Goal: Information Seeking & Learning: Learn about a topic

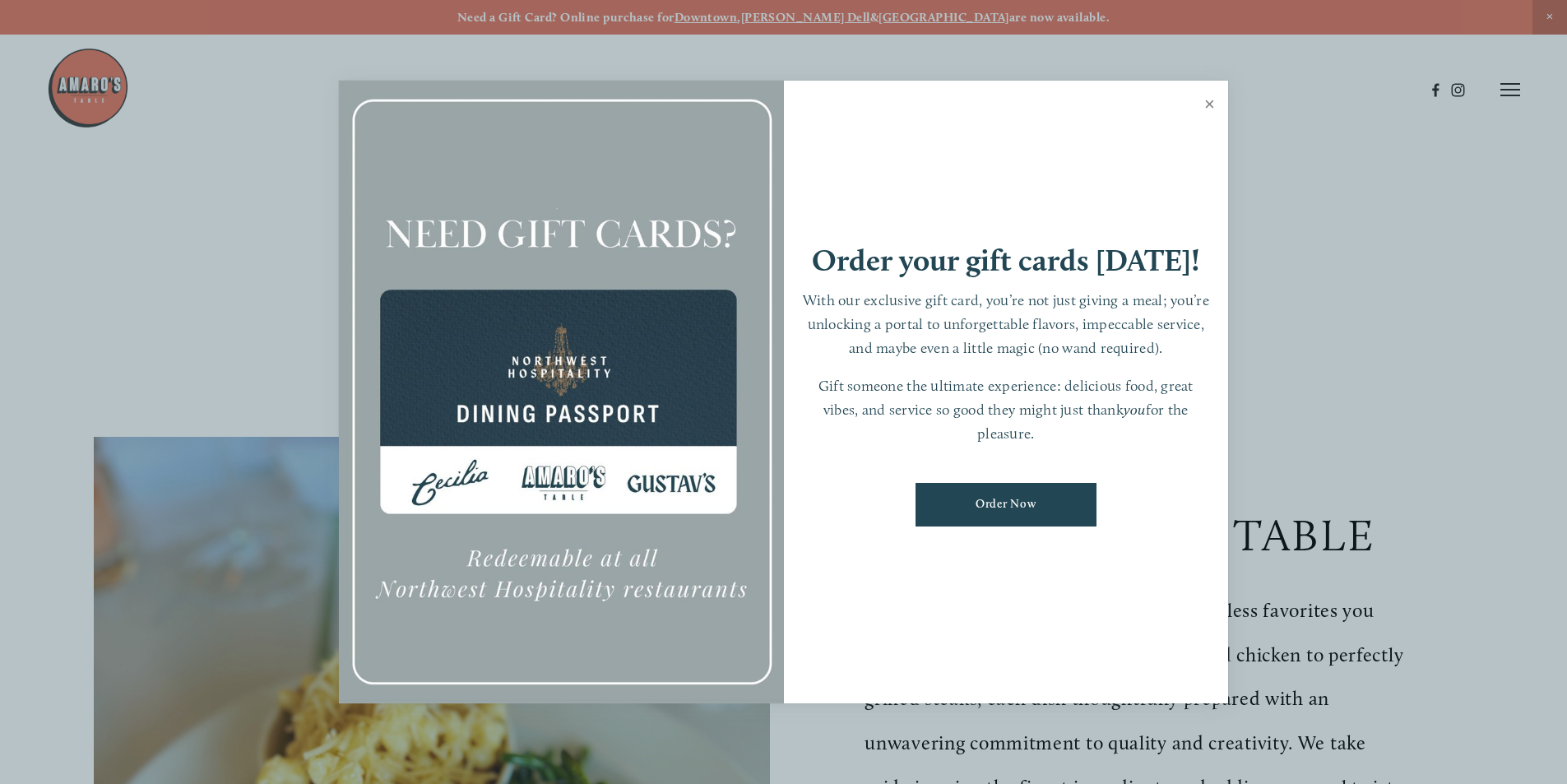
click at [1208, 99] on link "Close" at bounding box center [1210, 106] width 33 height 46
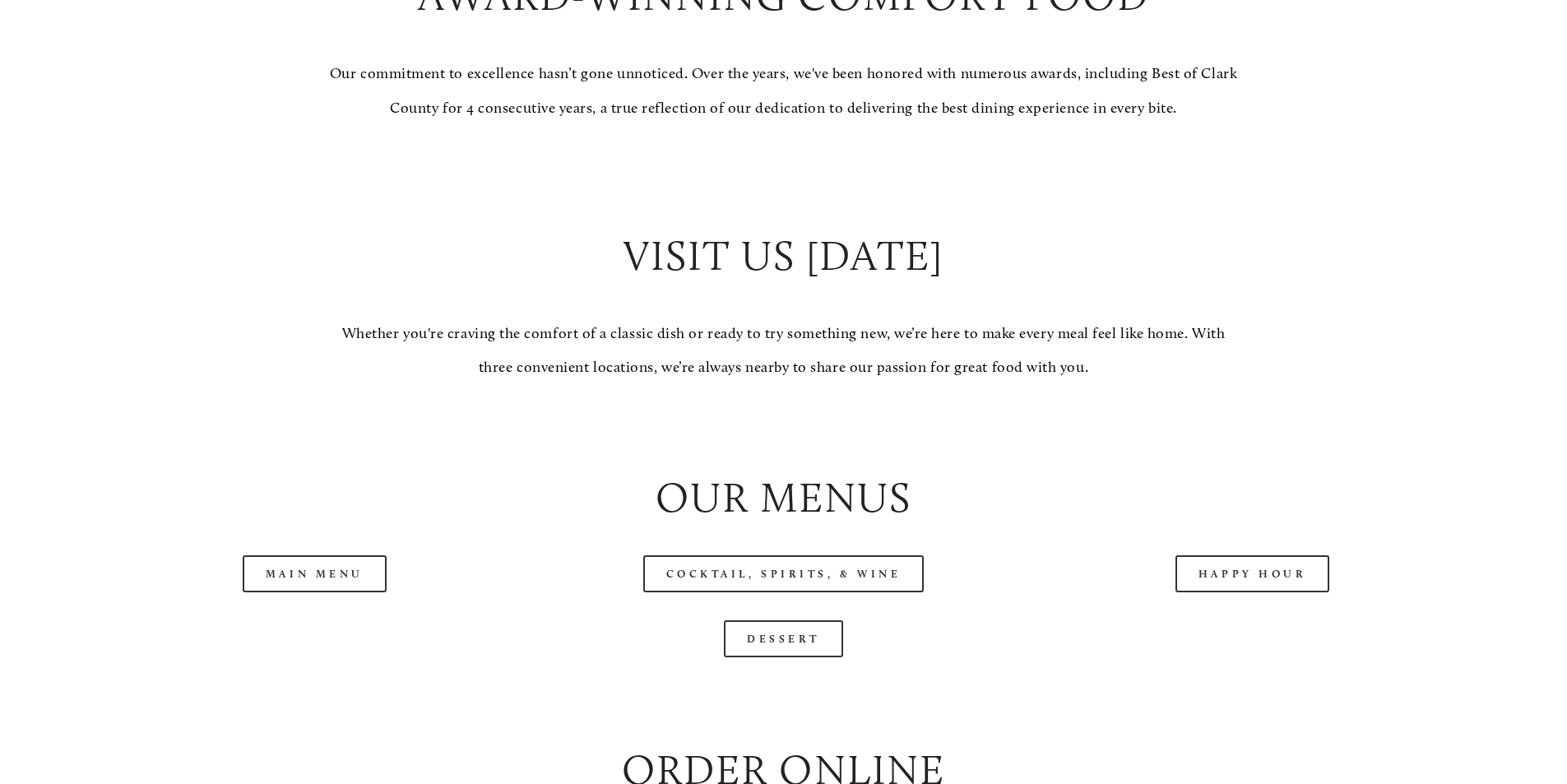
scroll to position [1809, 0]
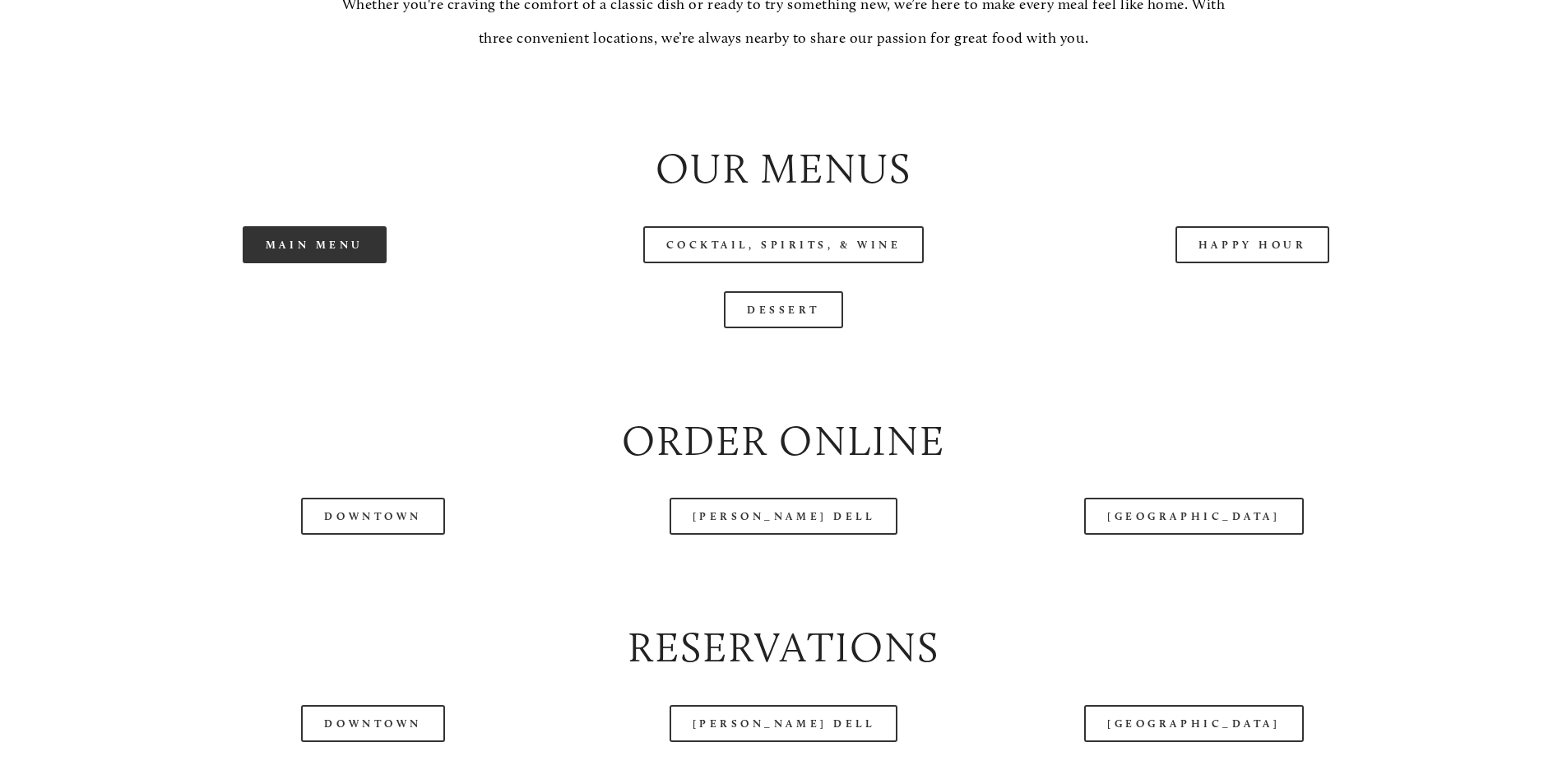
click at [351, 263] on link "Main Menu" at bounding box center [315, 245] width 144 height 37
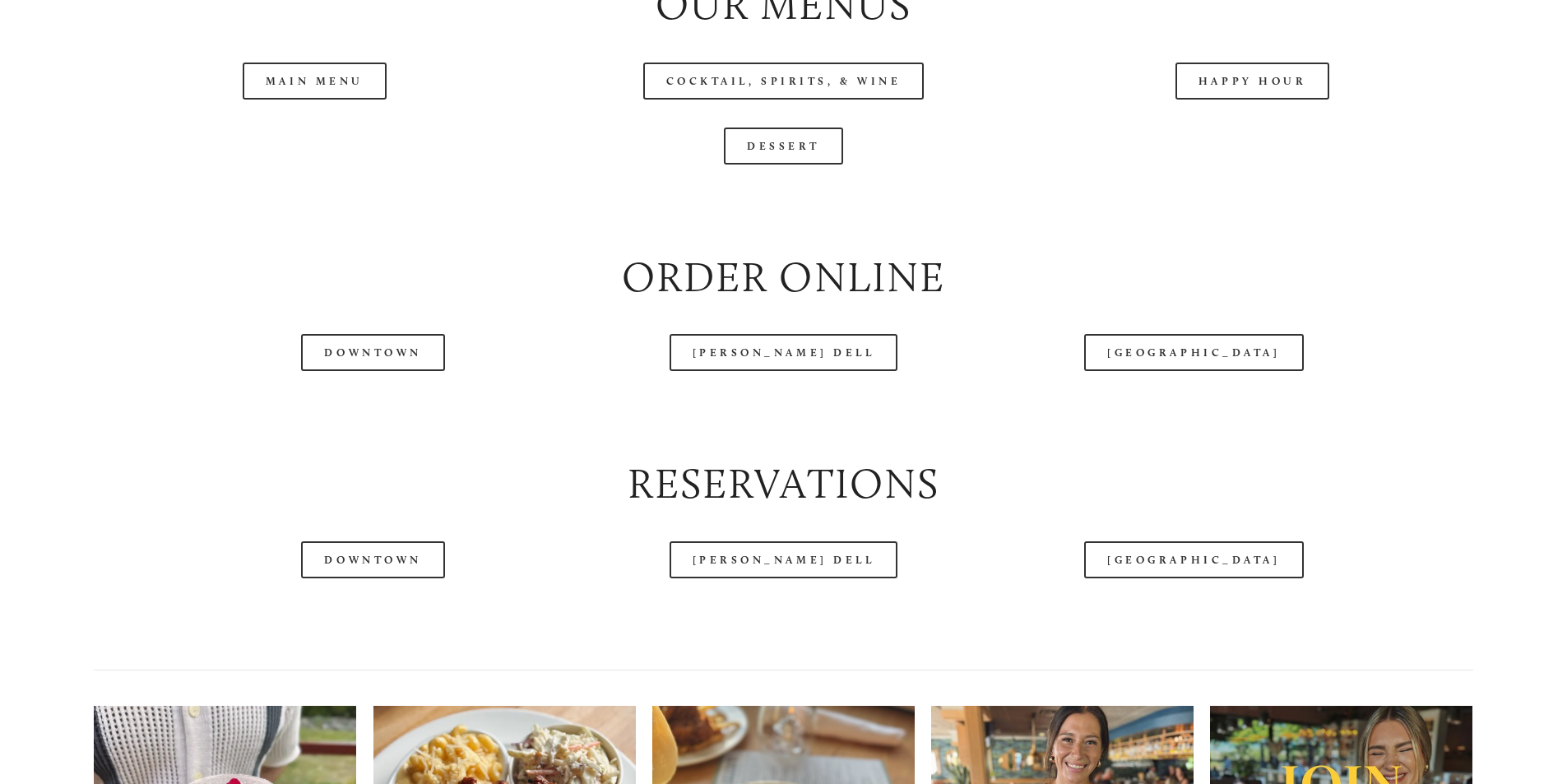
scroll to position [1973, 0]
click at [1177, 577] on link "[GEOGRAPHIC_DATA]" at bounding box center [1194, 559] width 219 height 37
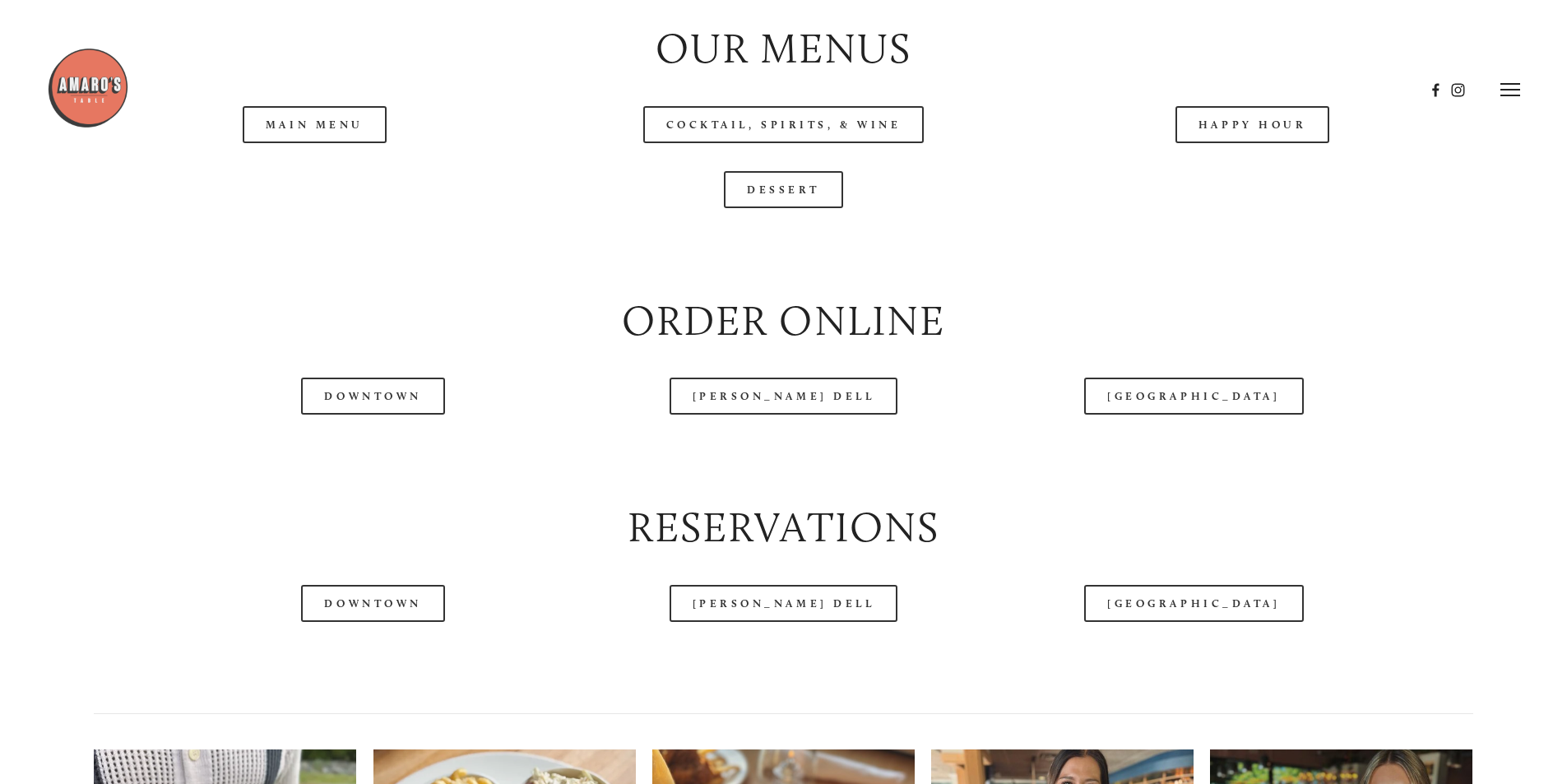
scroll to position [1562, 0]
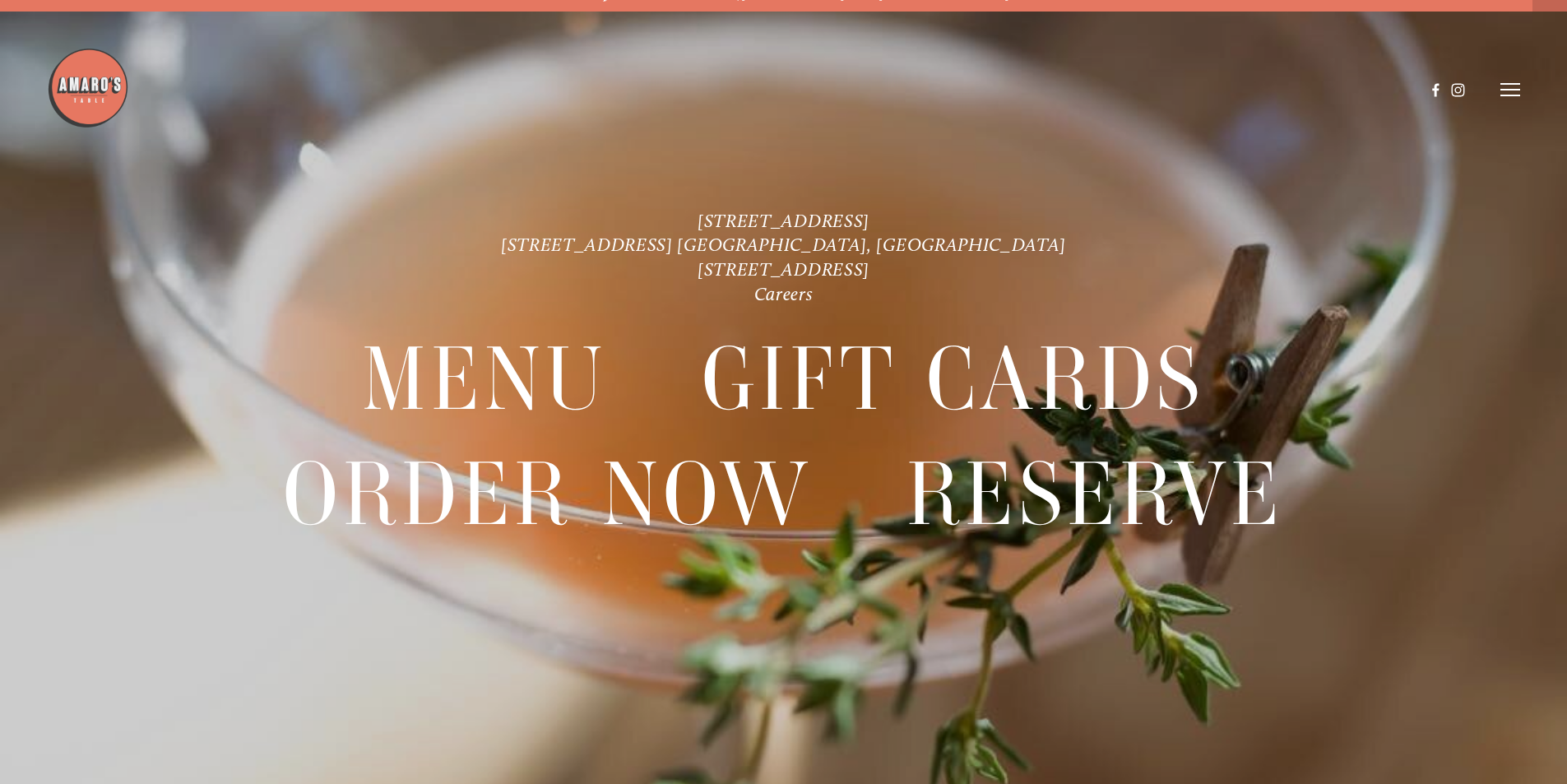
scroll to position [35, 0]
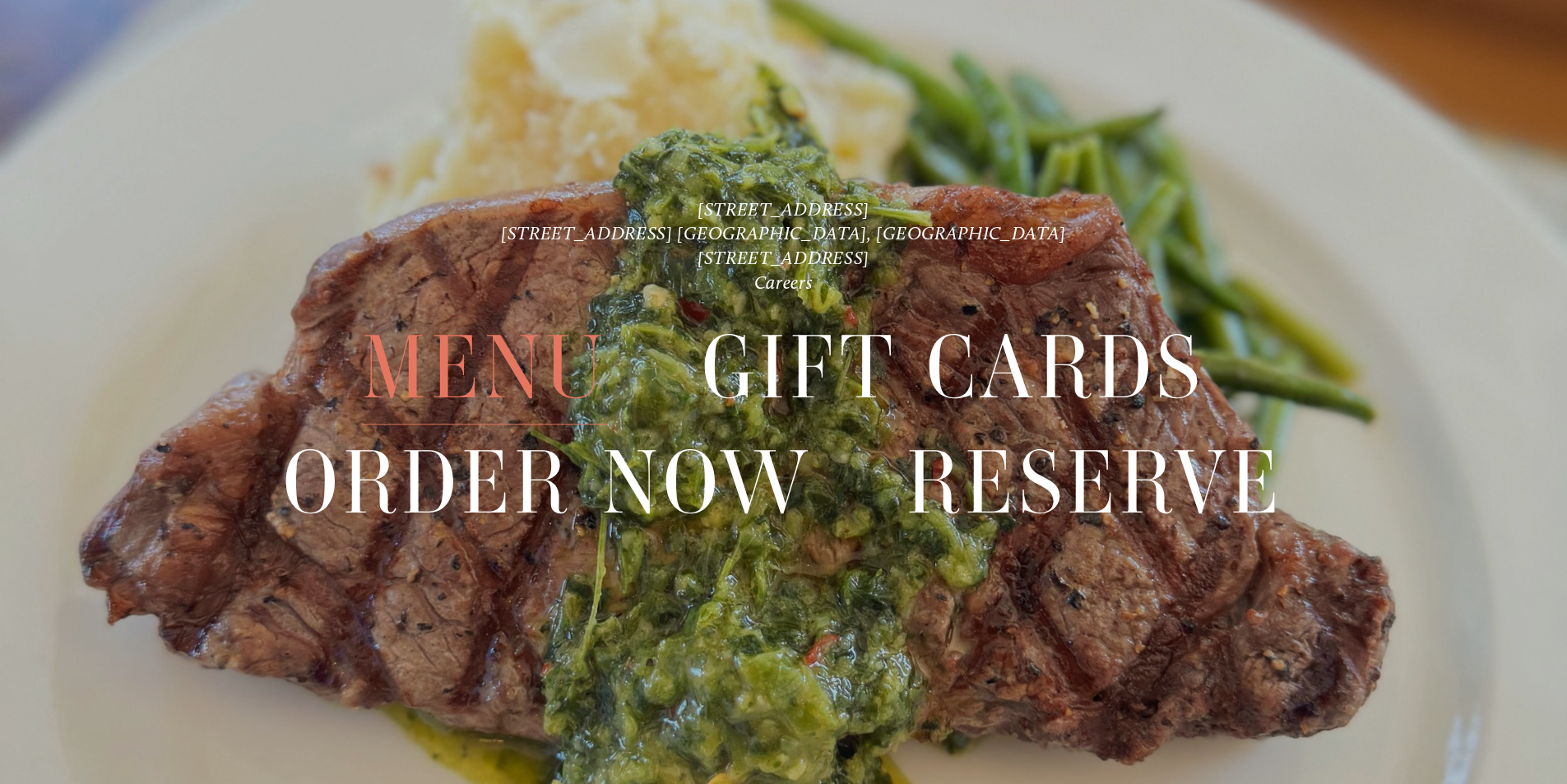
click at [492, 355] on span "Menu" at bounding box center [485, 368] width 245 height 113
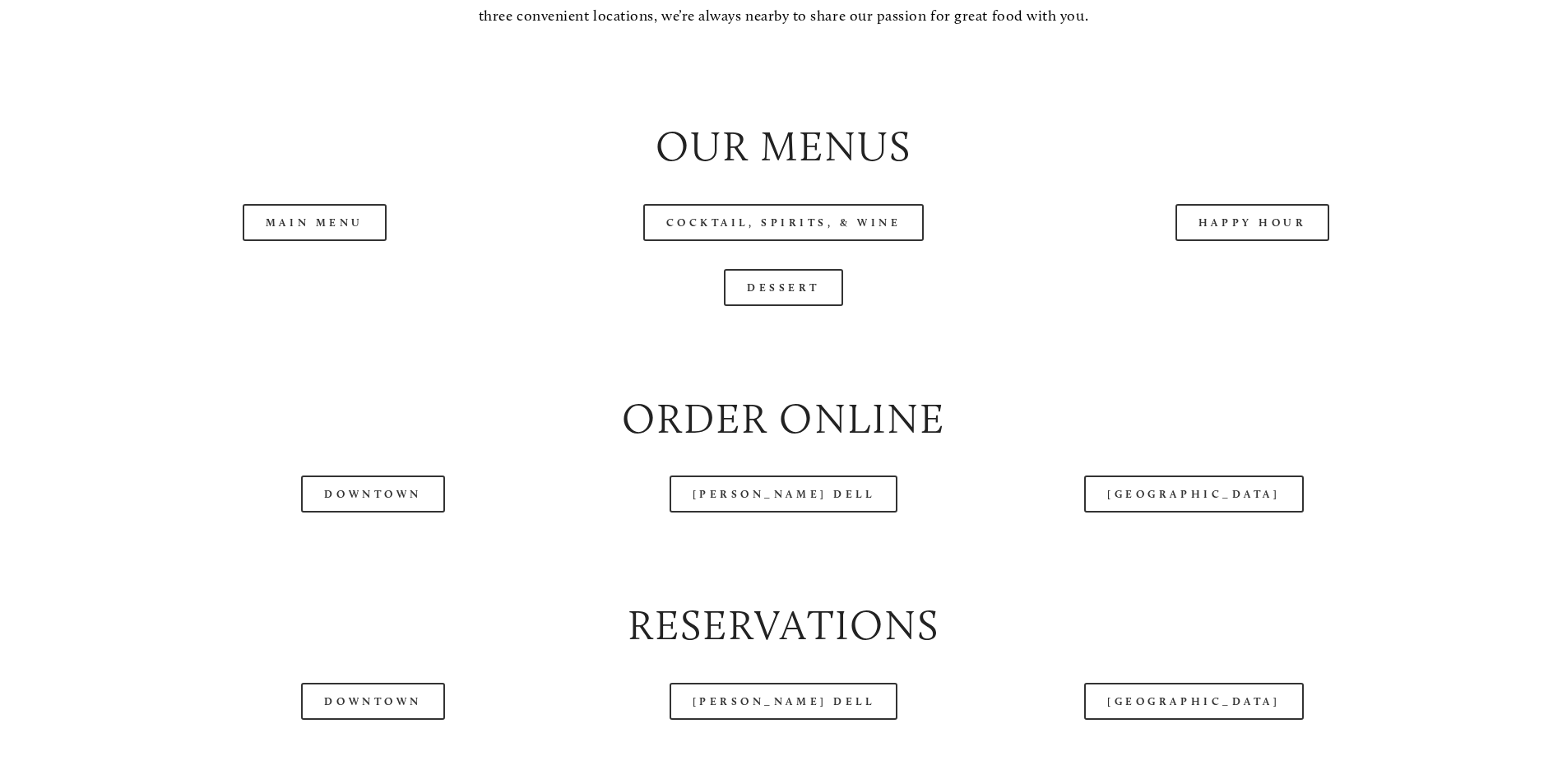
scroll to position [1891, 0]
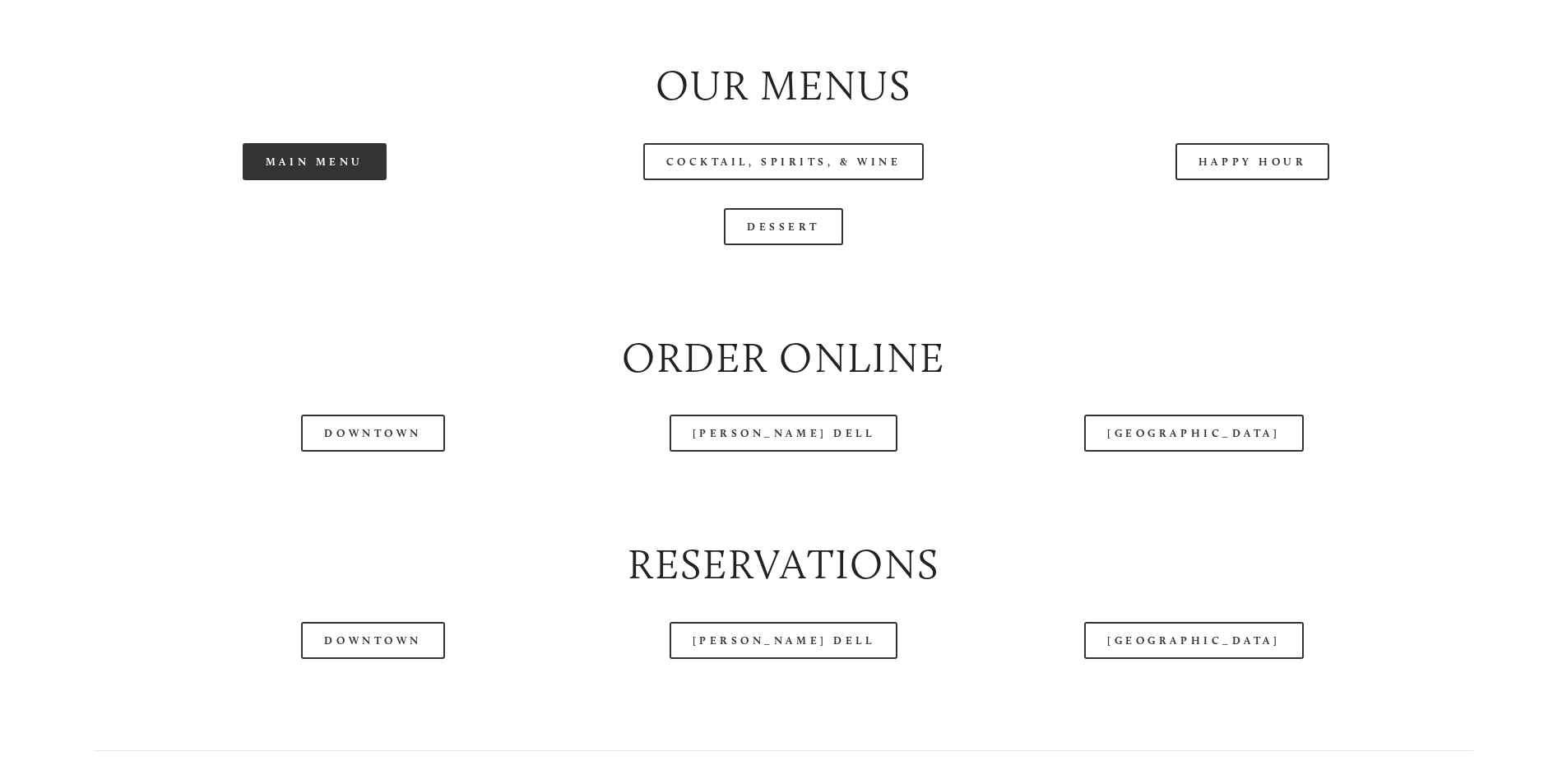
click at [352, 180] on link "Main Menu" at bounding box center [315, 162] width 144 height 37
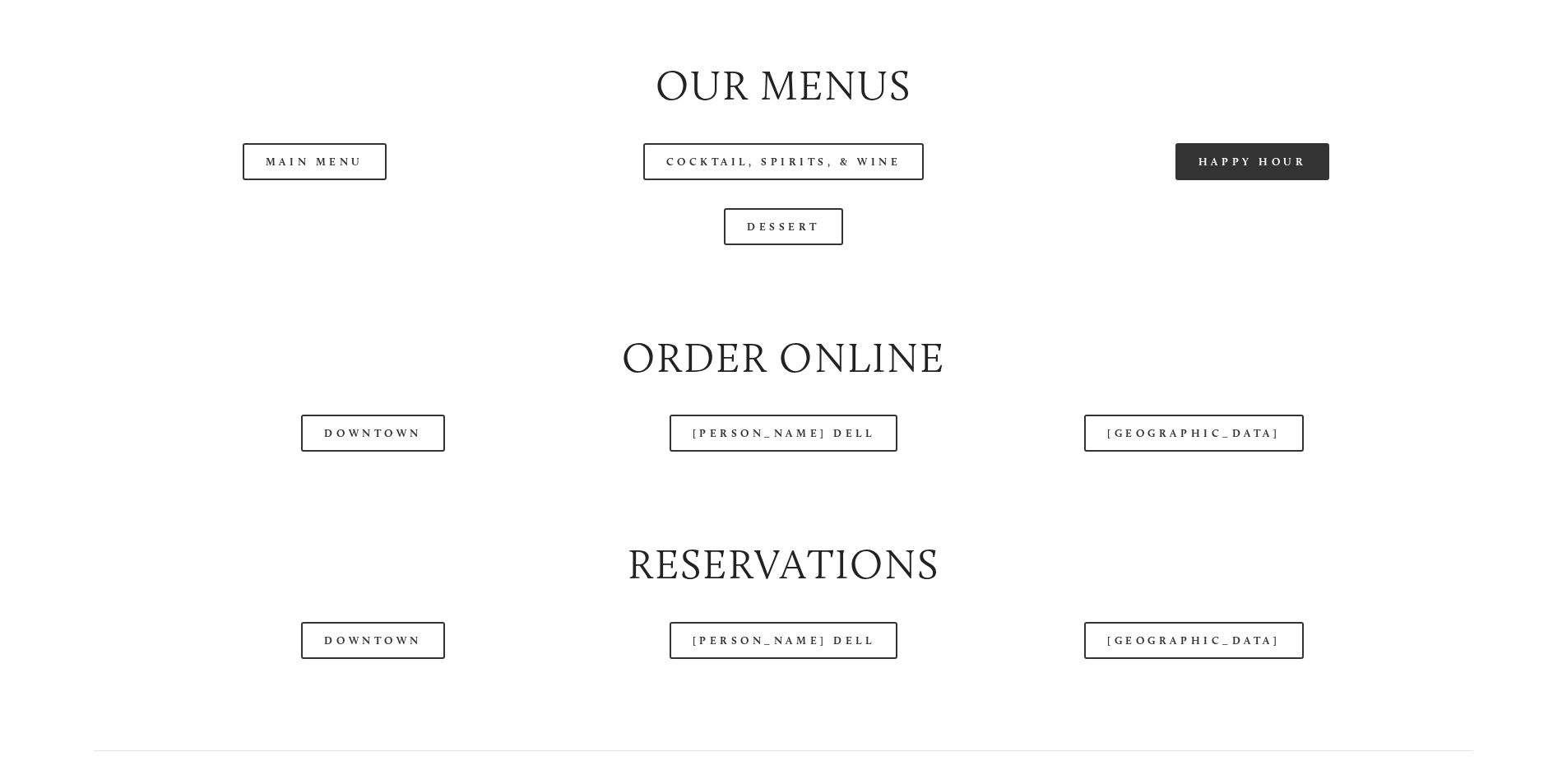
click at [1249, 180] on link "Happy Hour" at bounding box center [1252, 162] width 155 height 37
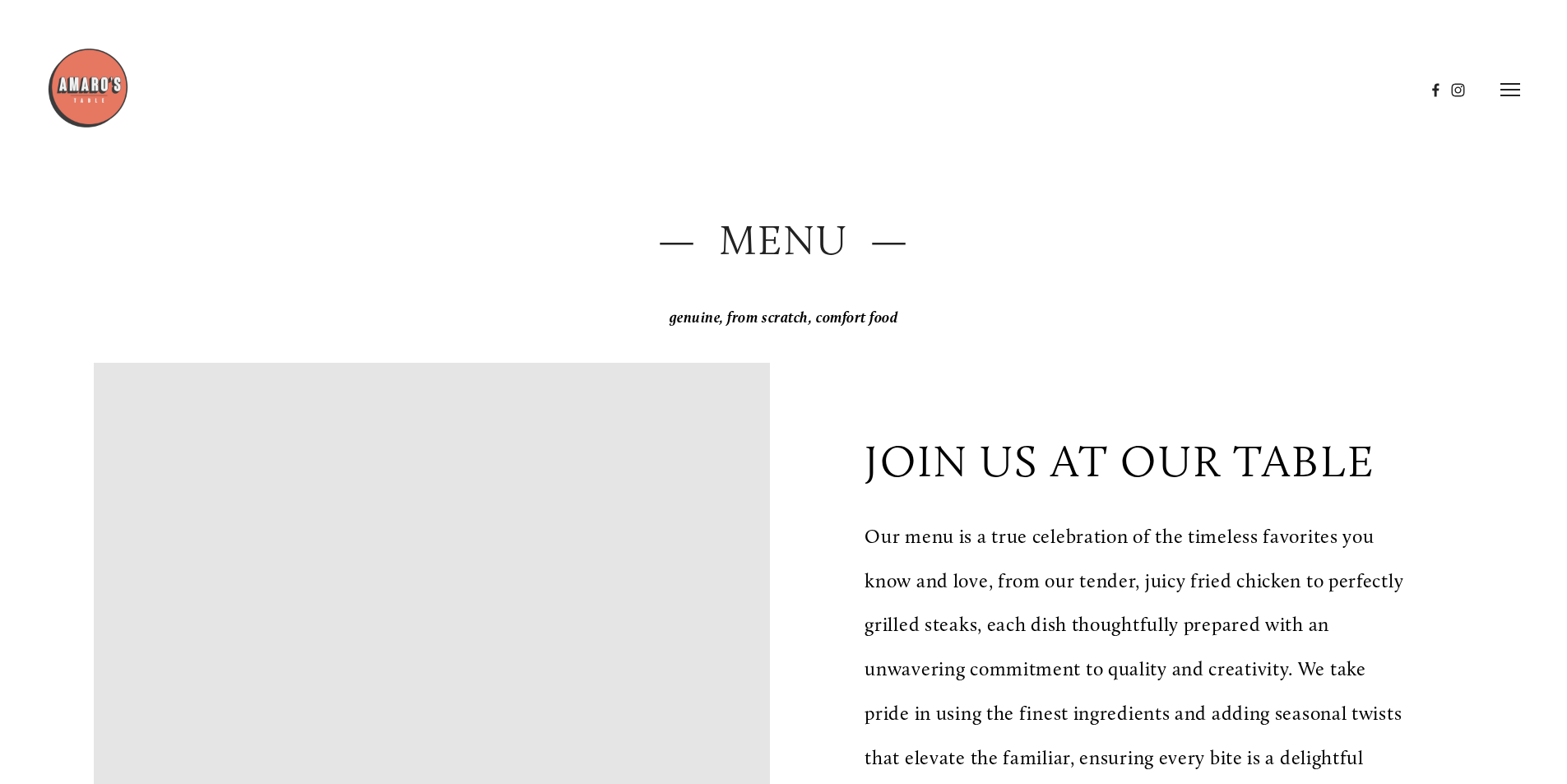
scroll to position [0, 0]
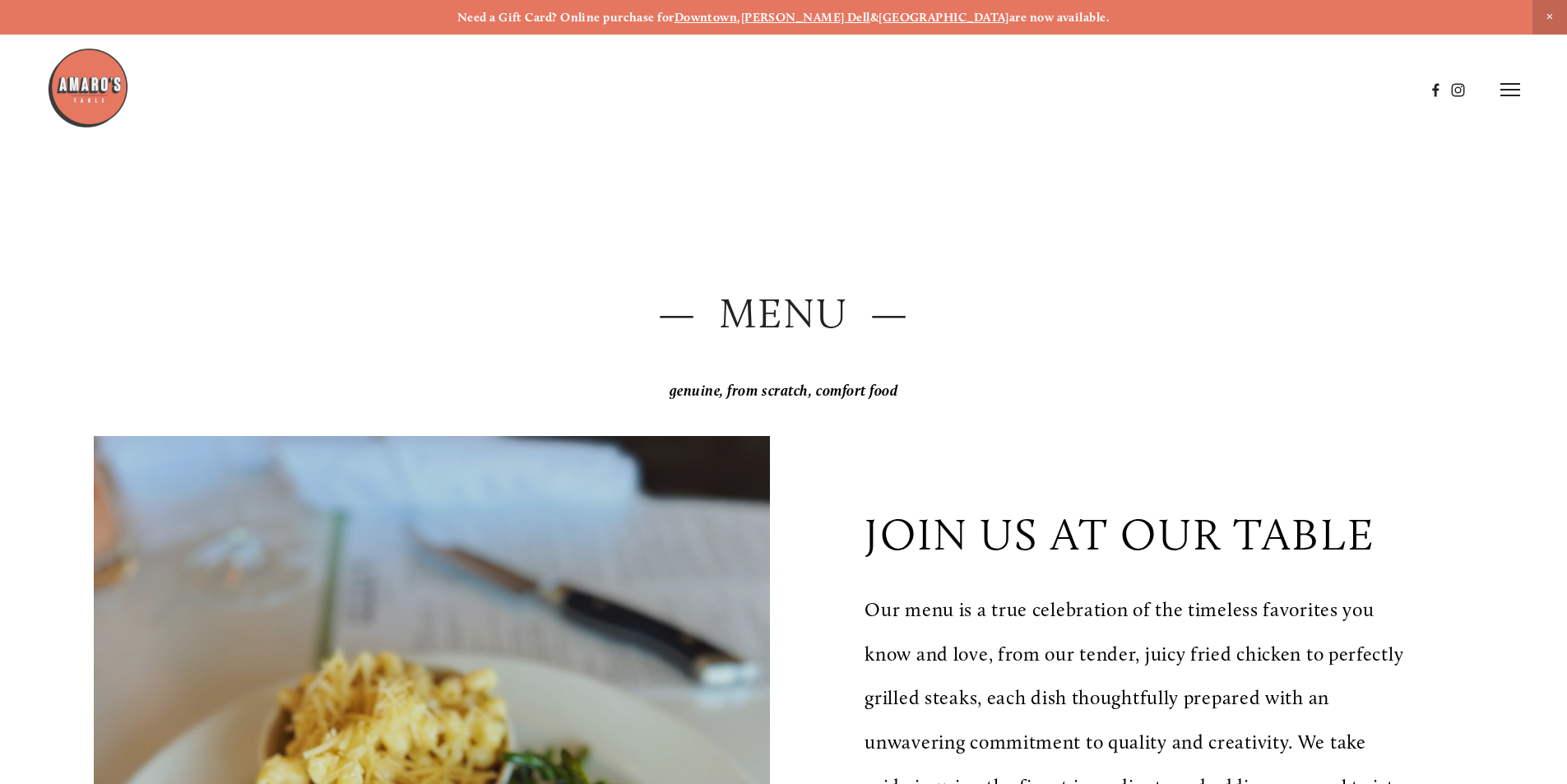
click at [95, 92] on img at bounding box center [88, 88] width 82 height 82
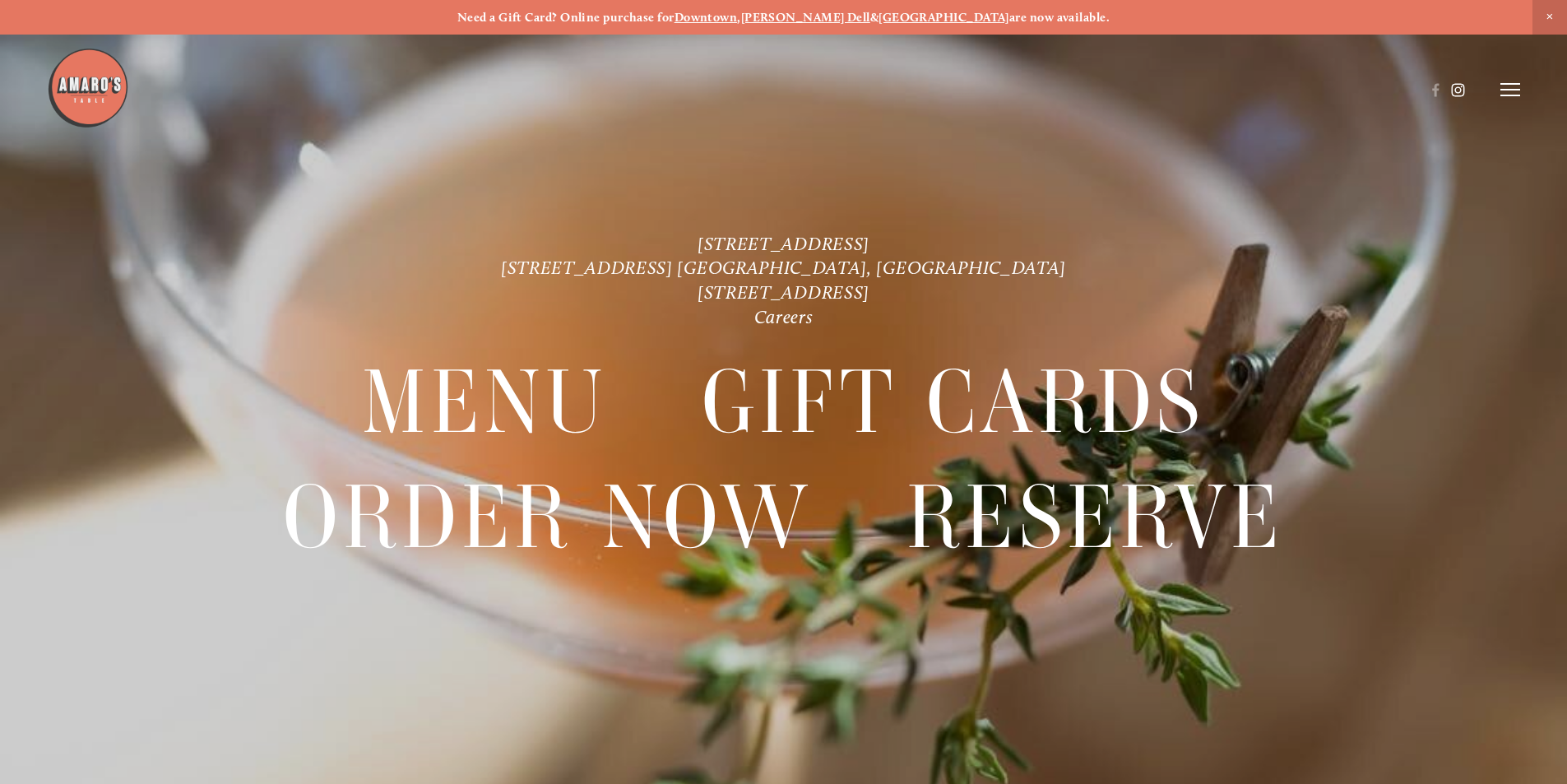
click at [1457, 91] on use at bounding box center [1457, 90] width 28 height 28
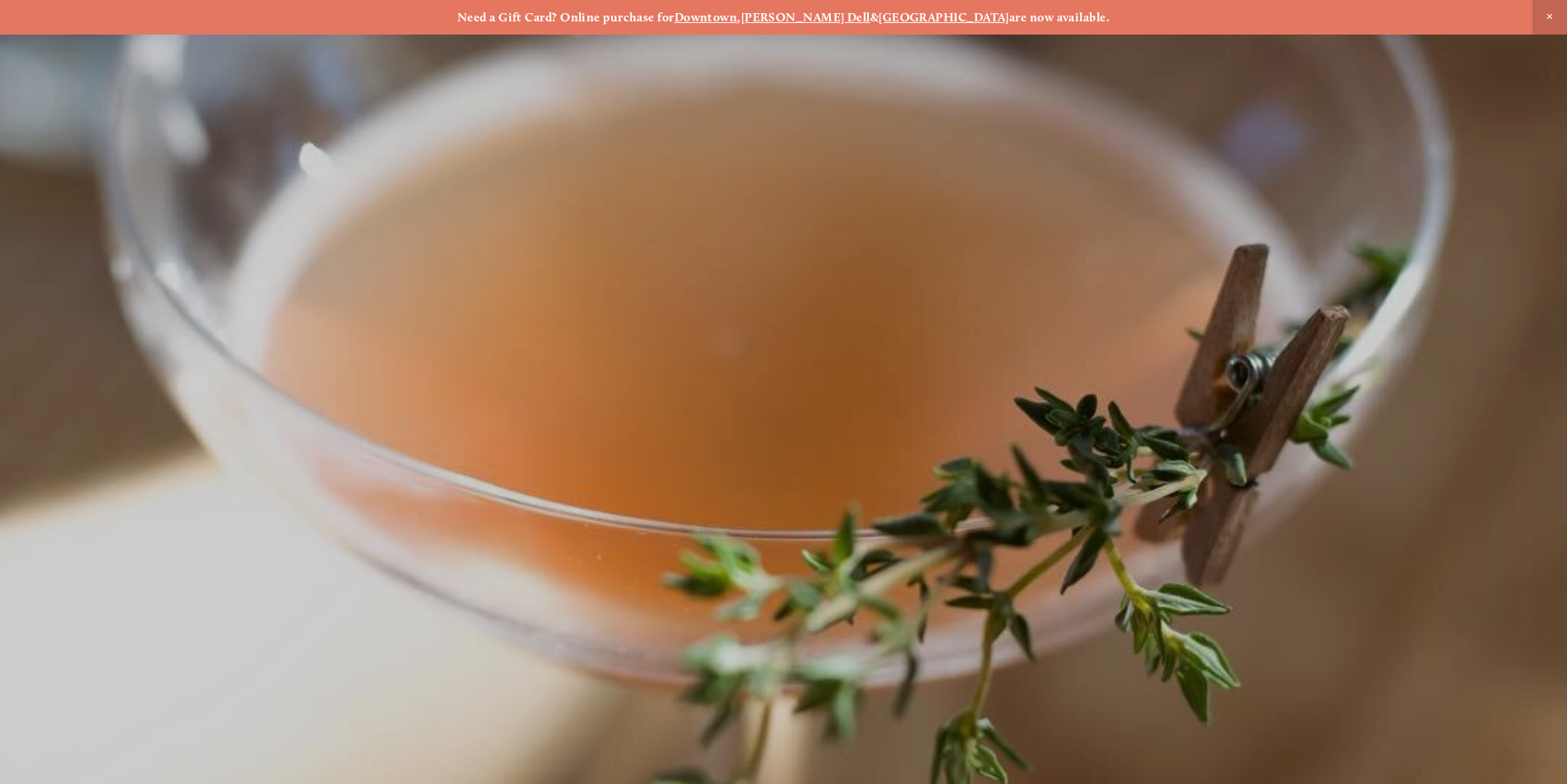
scroll to position [35, 0]
